Goal: Use online tool/utility

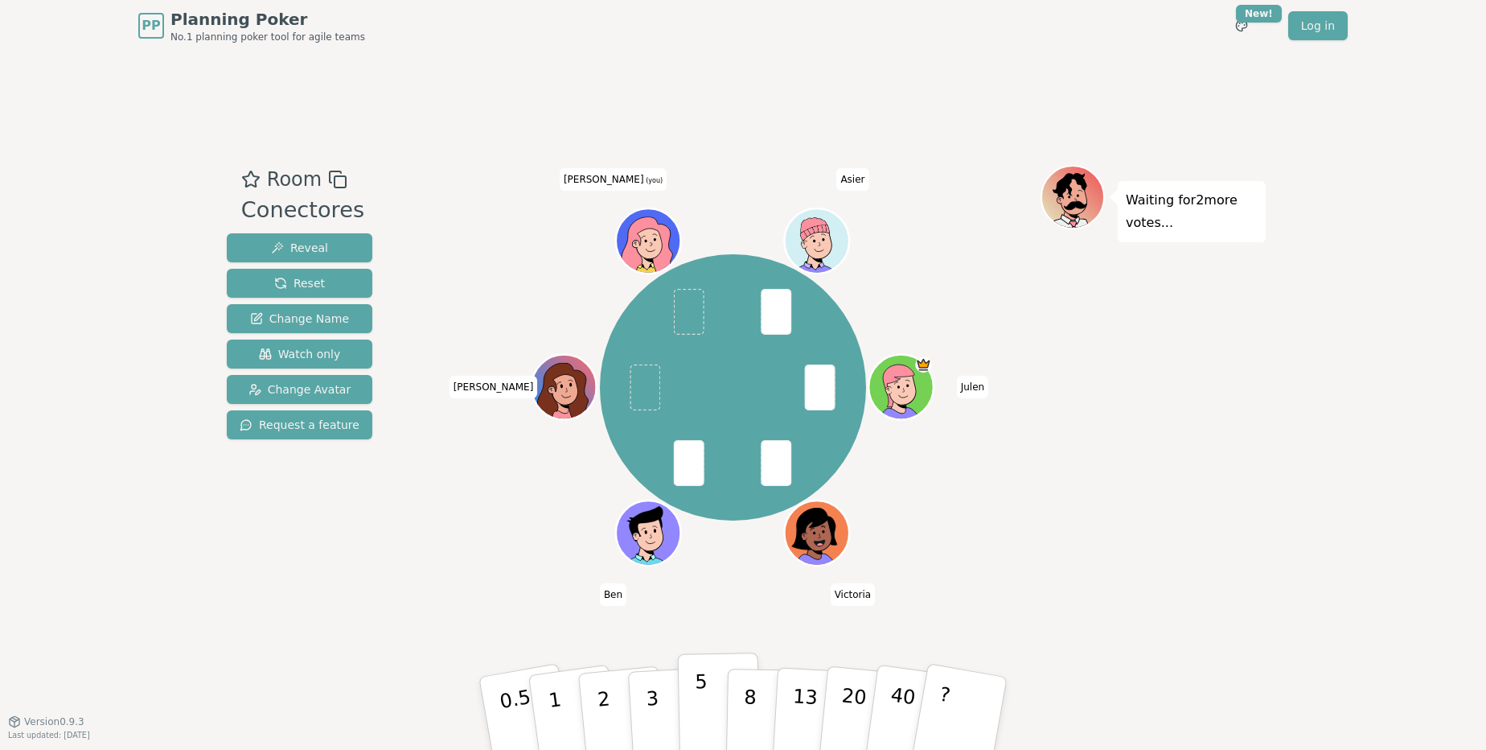
click at [692, 728] on button "5" at bounding box center [719, 713] width 83 height 122
click at [624, 707] on button "2" at bounding box center [623, 714] width 92 height 128
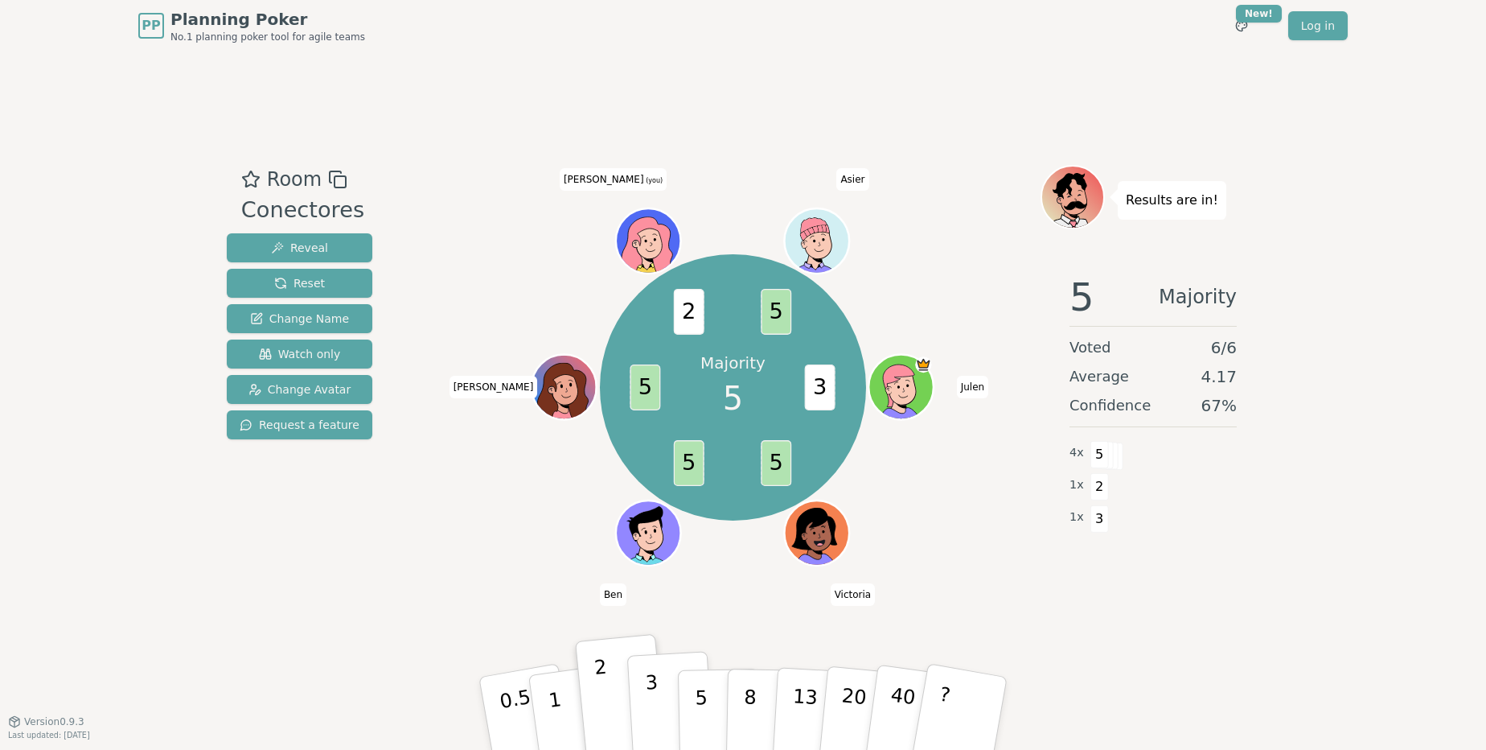
click at [667, 708] on button "3" at bounding box center [671, 713] width 88 height 125
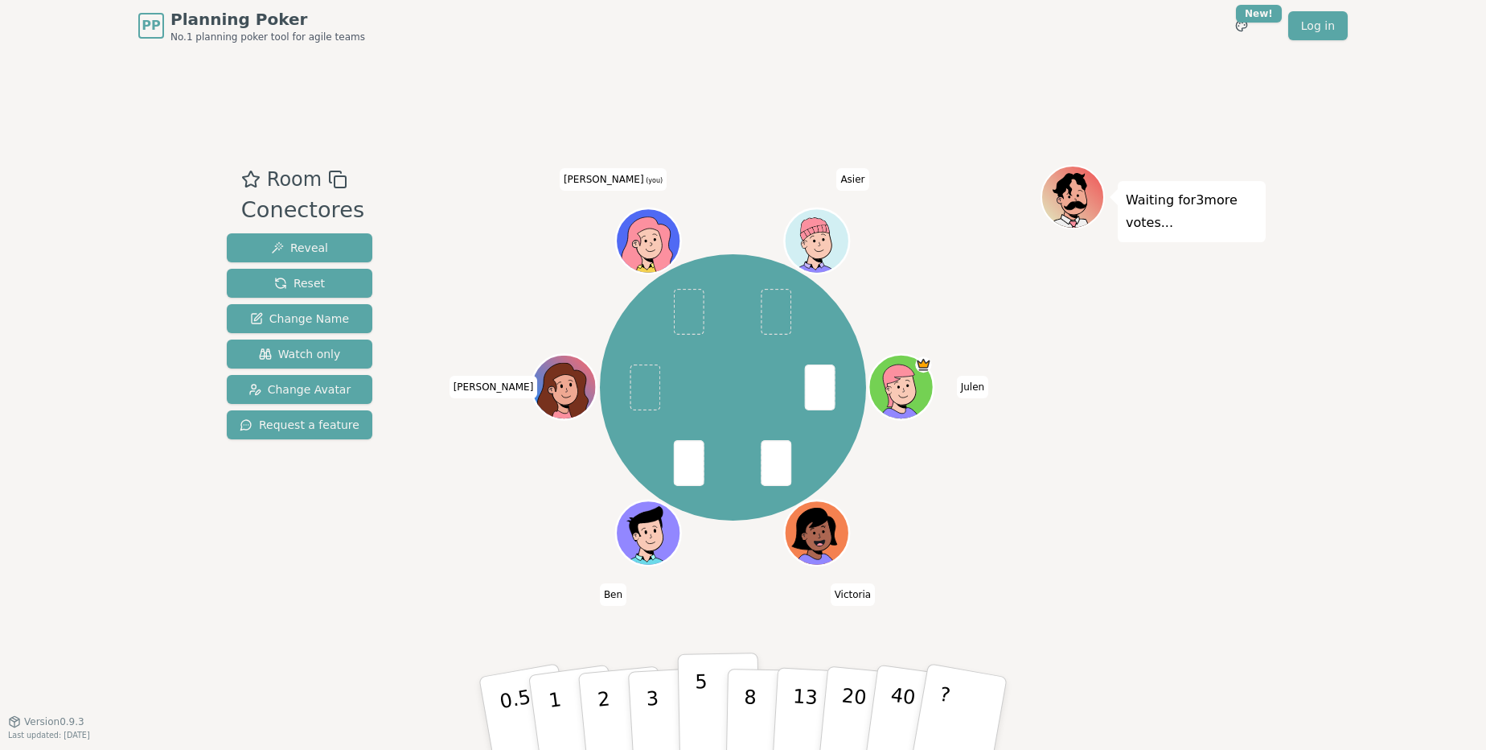
click at [698, 704] on p "5" at bounding box center [702, 713] width 14 height 87
click at [659, 702] on button "3" at bounding box center [671, 713] width 88 height 125
click at [705, 702] on p "5" at bounding box center [702, 713] width 14 height 87
click at [661, 709] on button "3" at bounding box center [671, 713] width 88 height 125
click at [642, 705] on button "3" at bounding box center [671, 713] width 88 height 125
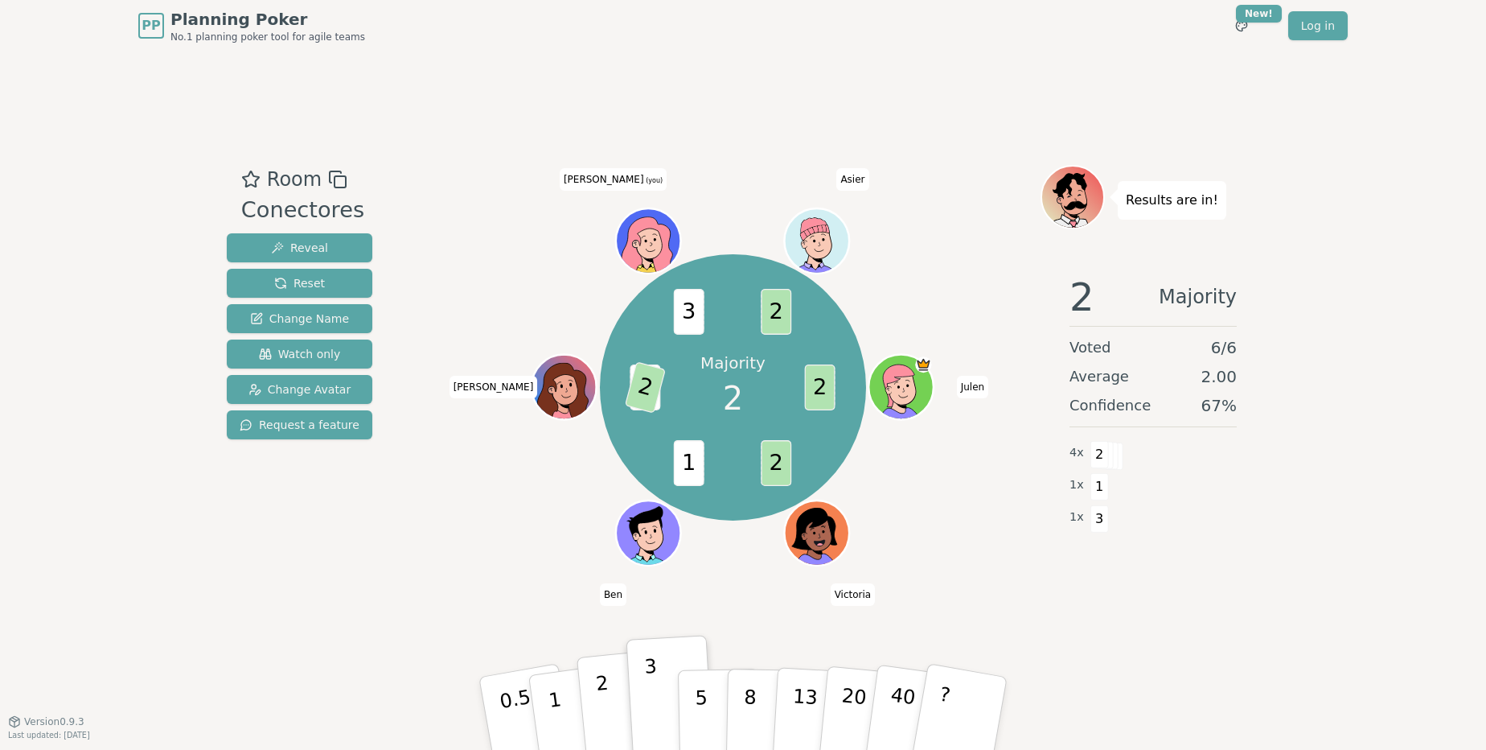
click at [606, 709] on p "2" at bounding box center [605, 716] width 21 height 88
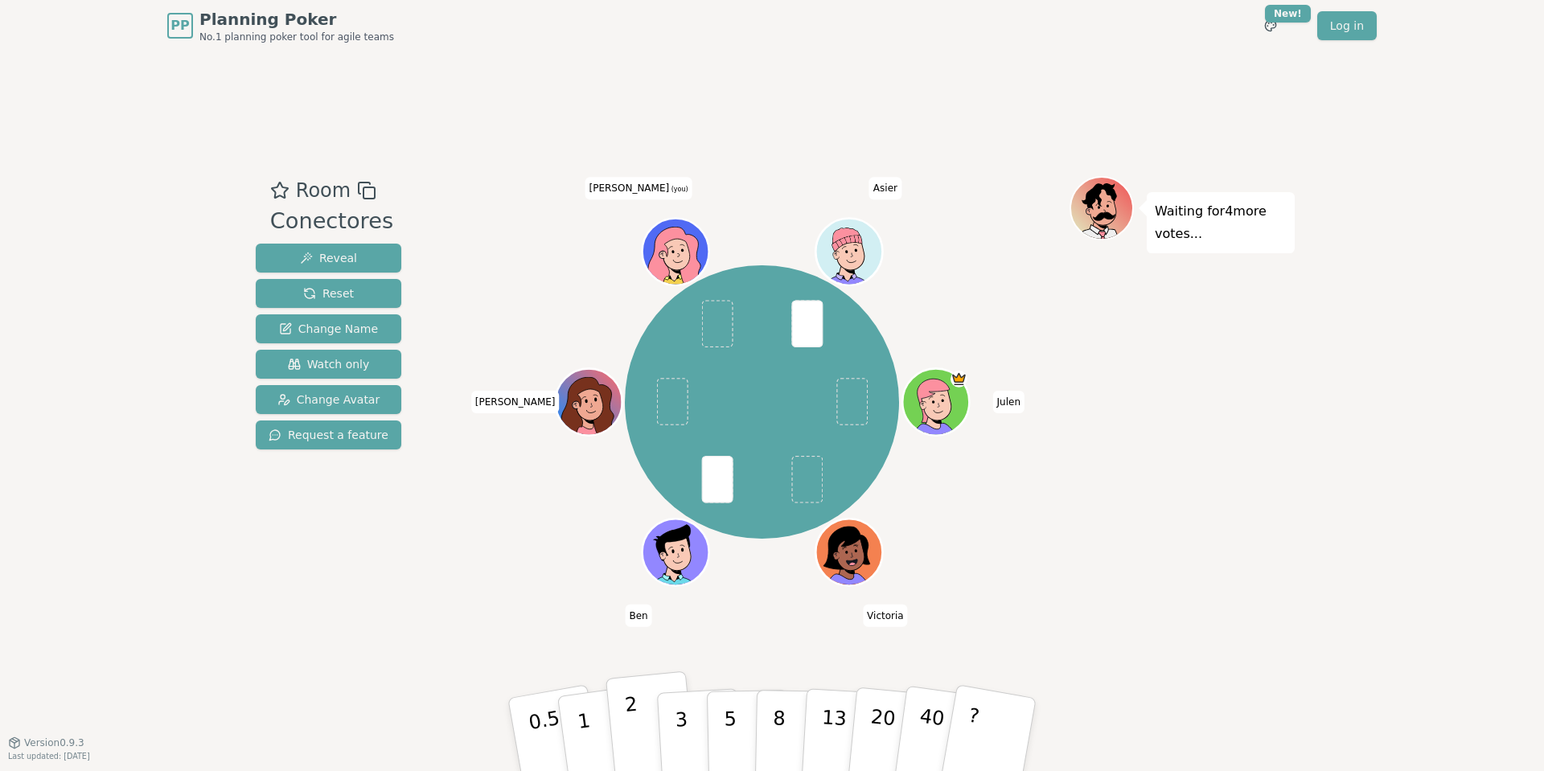
click at [651, 731] on button "2" at bounding box center [652, 736] width 92 height 128
click at [666, 727] on button "3" at bounding box center [700, 734] width 88 height 125
click at [643, 726] on button "2" at bounding box center [652, 736] width 92 height 128
click at [675, 729] on button "3" at bounding box center [700, 734] width 88 height 125
click at [650, 729] on button "2" at bounding box center [652, 736] width 92 height 128
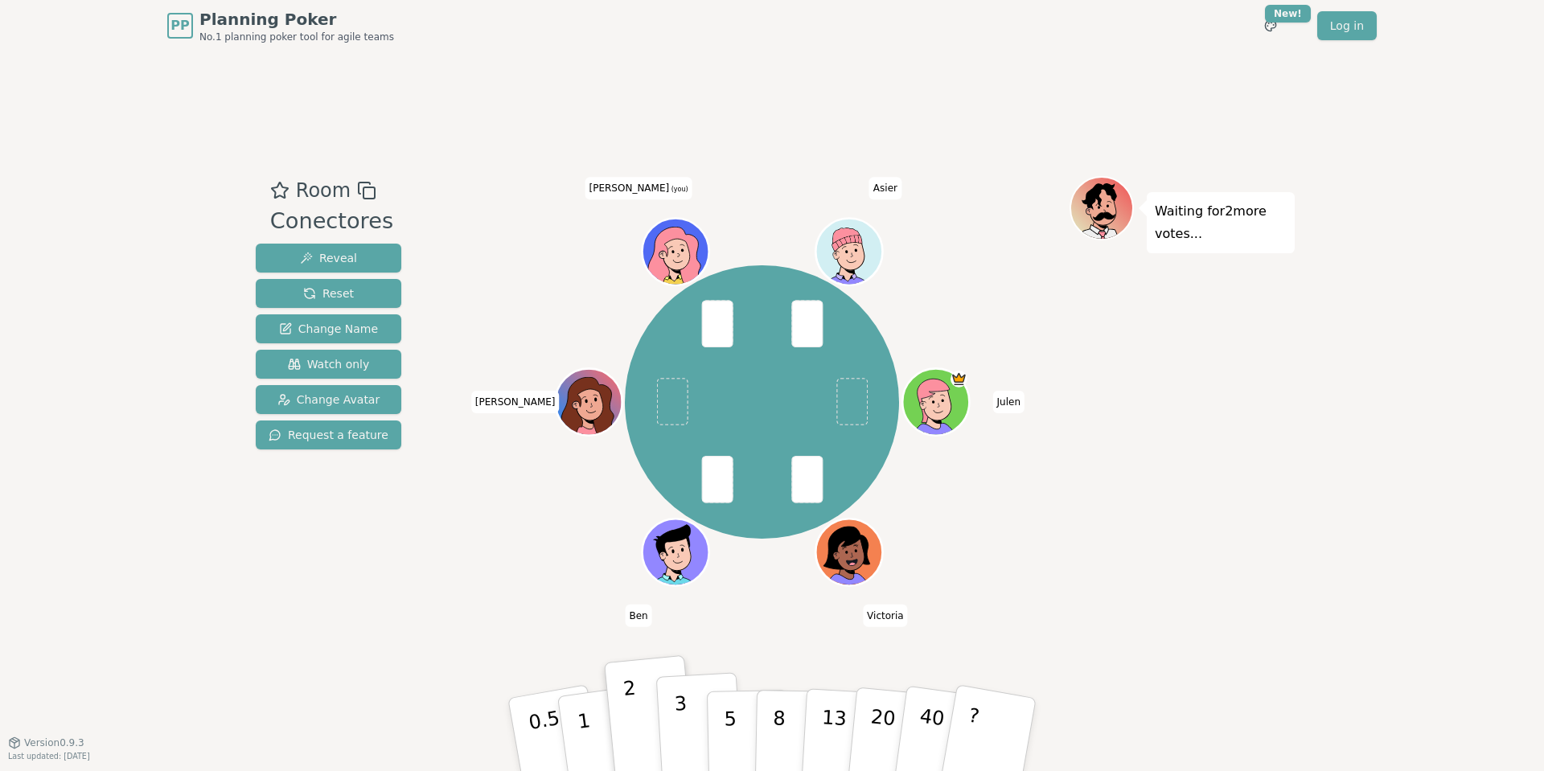
click at [670, 733] on button "3" at bounding box center [700, 734] width 88 height 125
click at [647, 717] on button "2" at bounding box center [652, 736] width 92 height 128
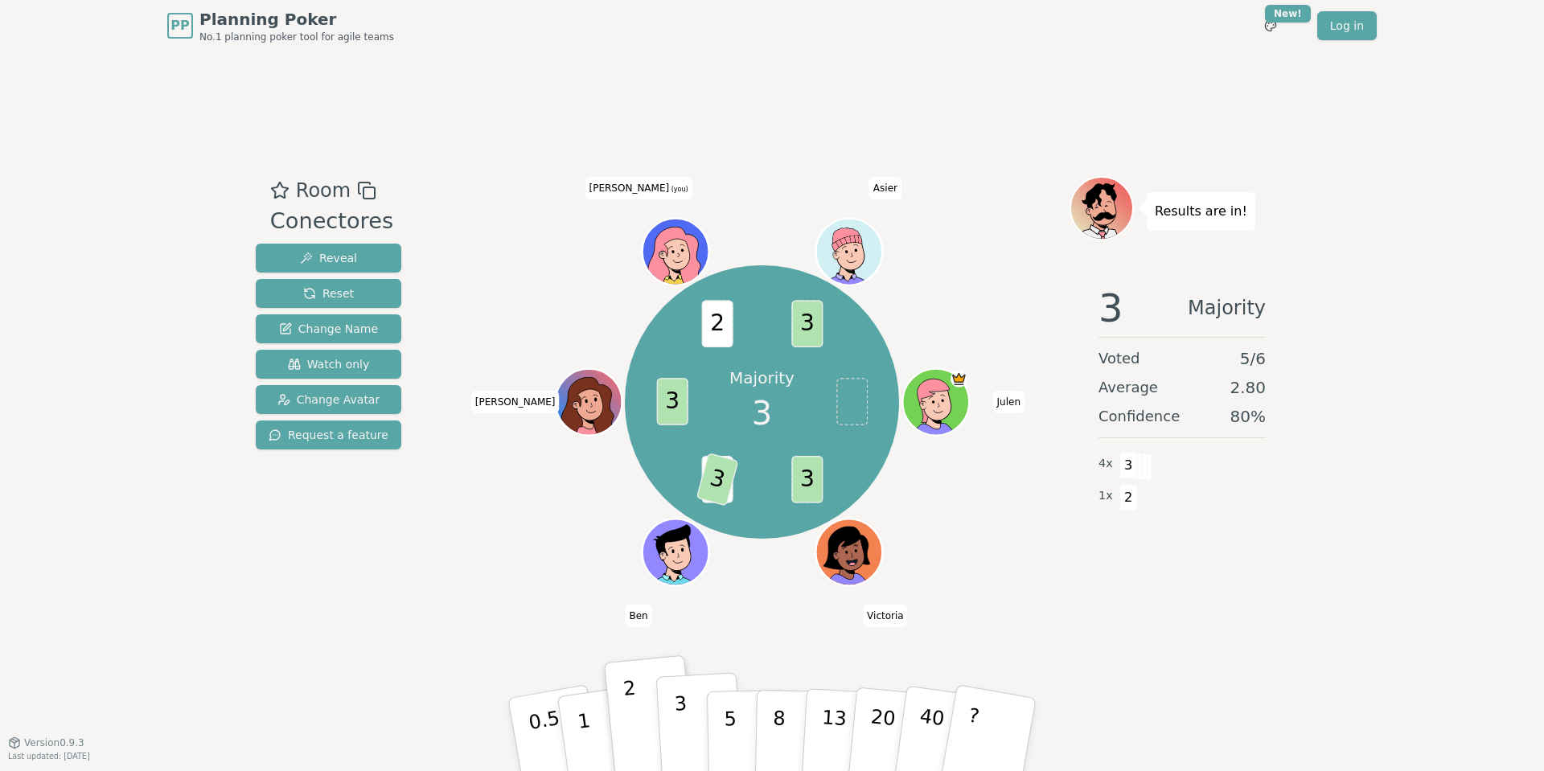
click at [679, 732] on p "3" at bounding box center [683, 736] width 18 height 88
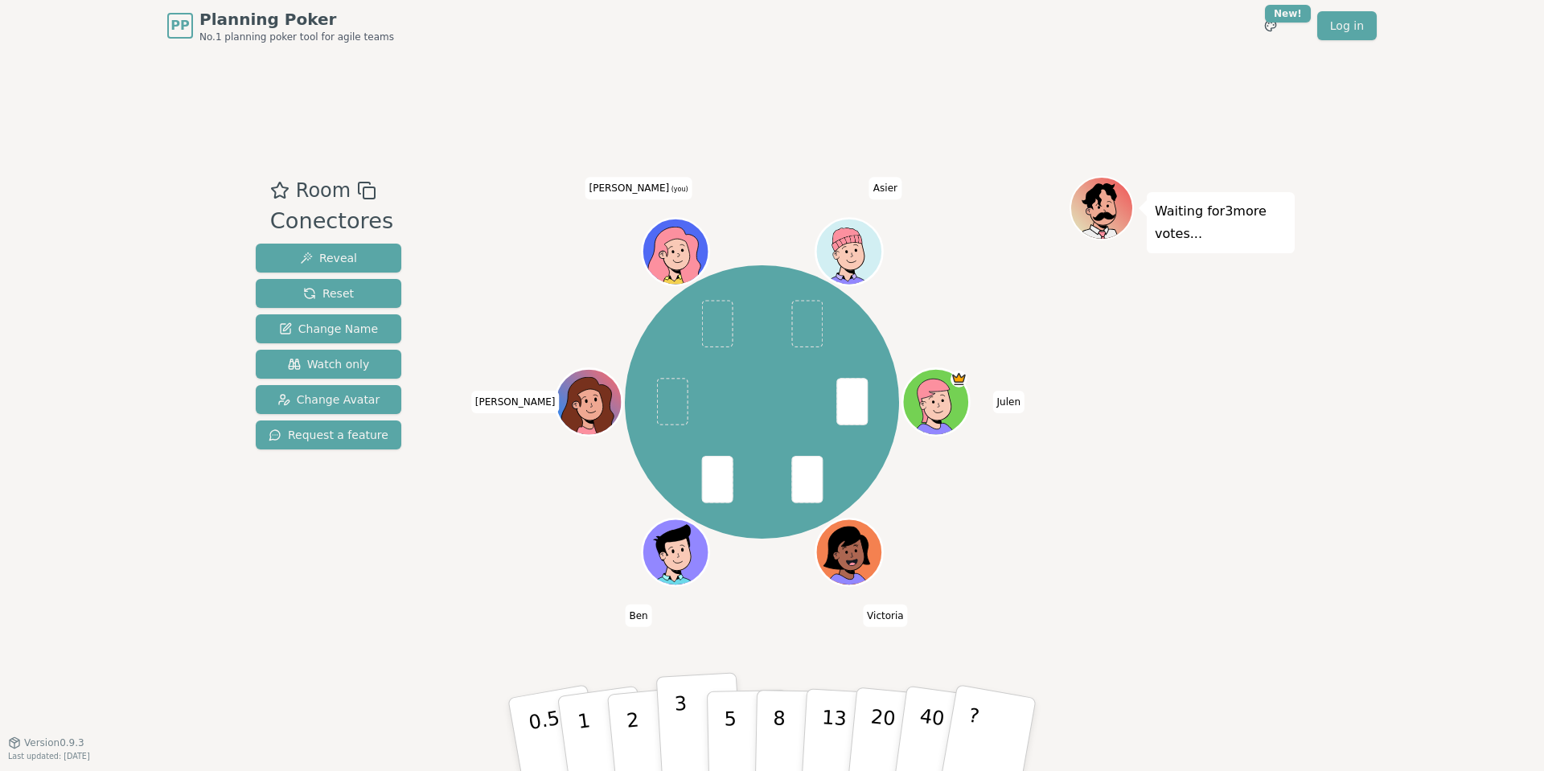
click at [675, 720] on p "3" at bounding box center [683, 736] width 18 height 88
